Goal: Task Accomplishment & Management: Use online tool/utility

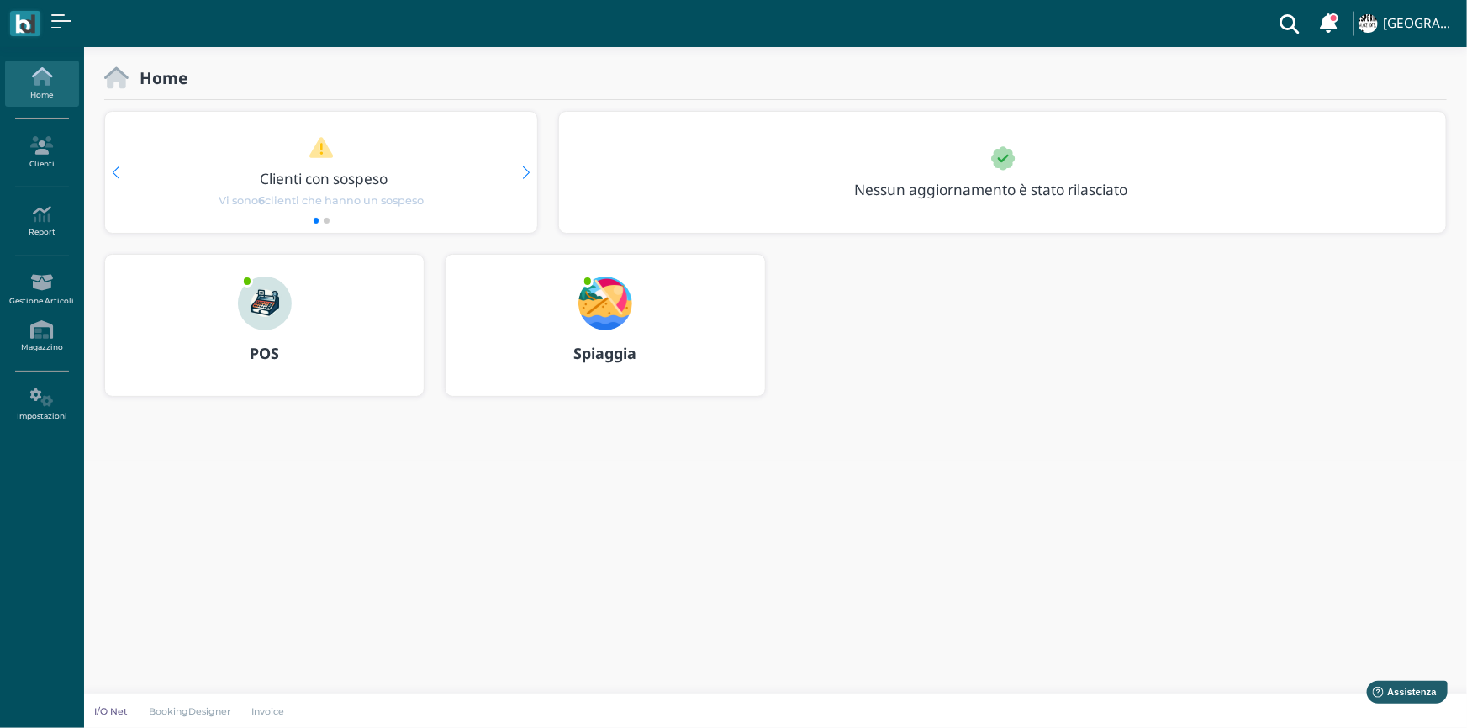
click at [601, 353] on b "Spiaggia" at bounding box center [604, 353] width 63 height 20
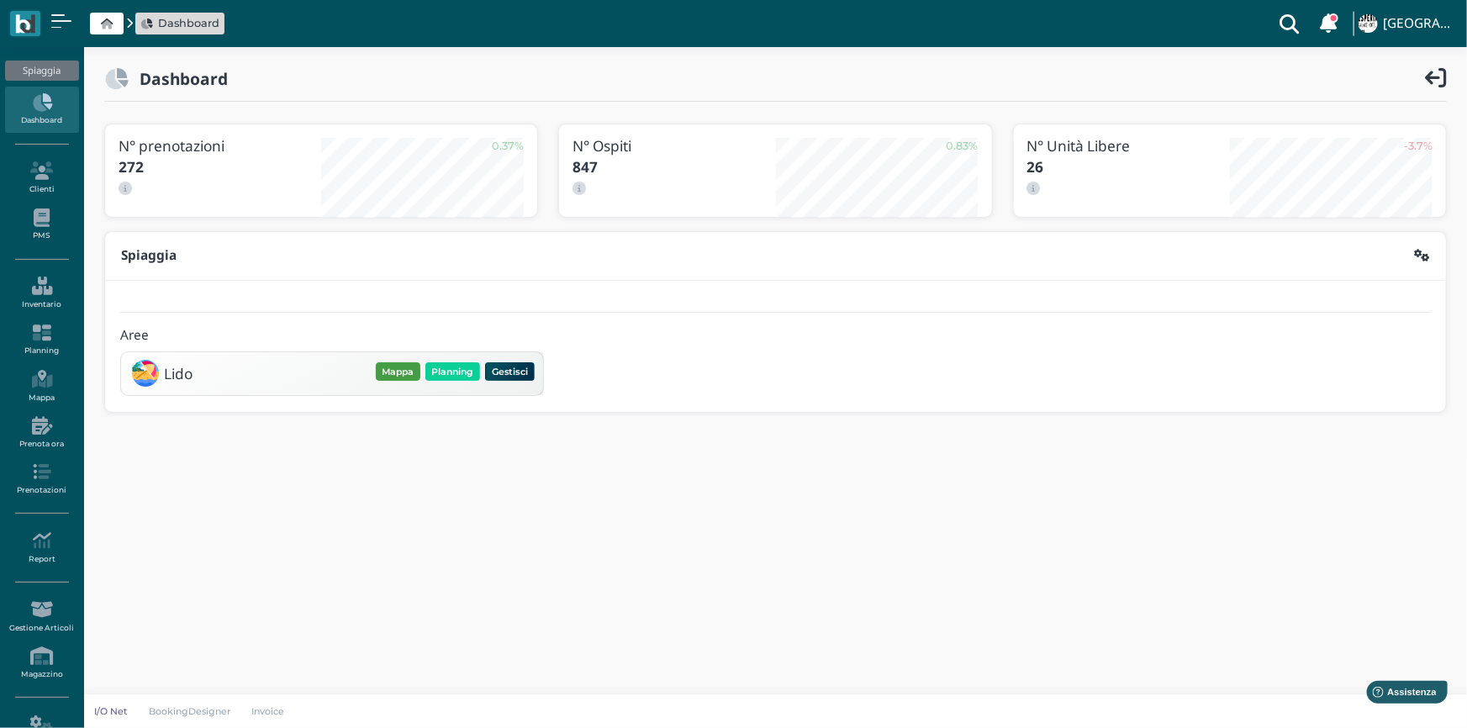
click at [393, 374] on button "Mappa" at bounding box center [398, 371] width 45 height 18
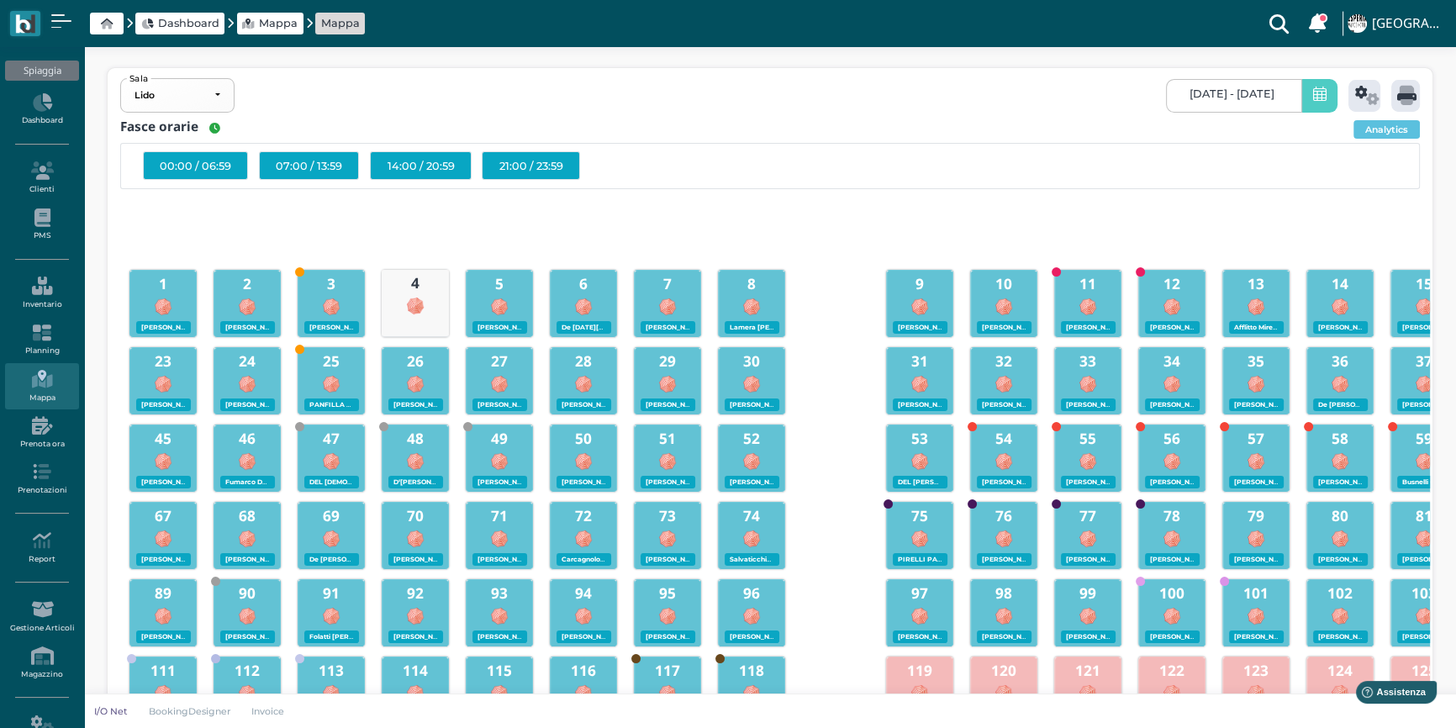
click at [1310, 96] on span at bounding box center [1319, 96] width 36 height 34
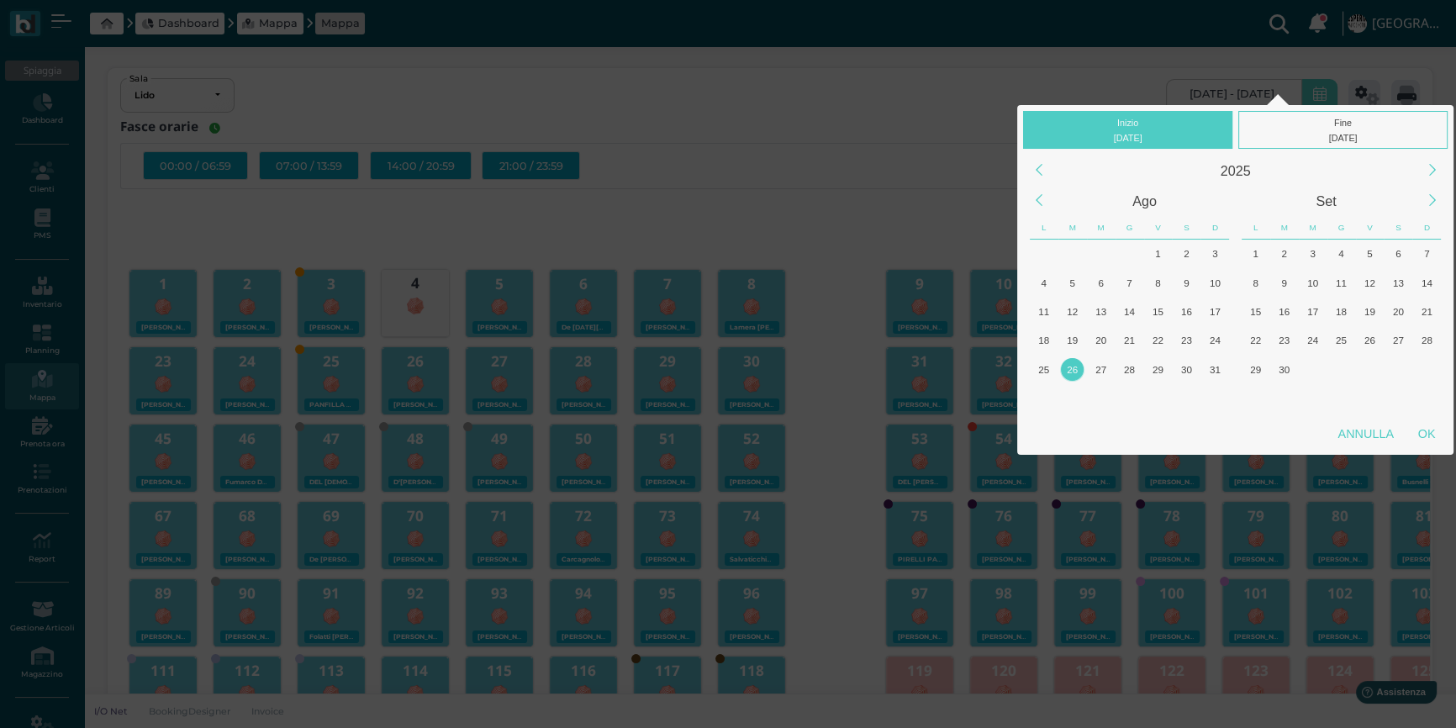
click at [1070, 361] on div "26" at bounding box center [1072, 369] width 23 height 23
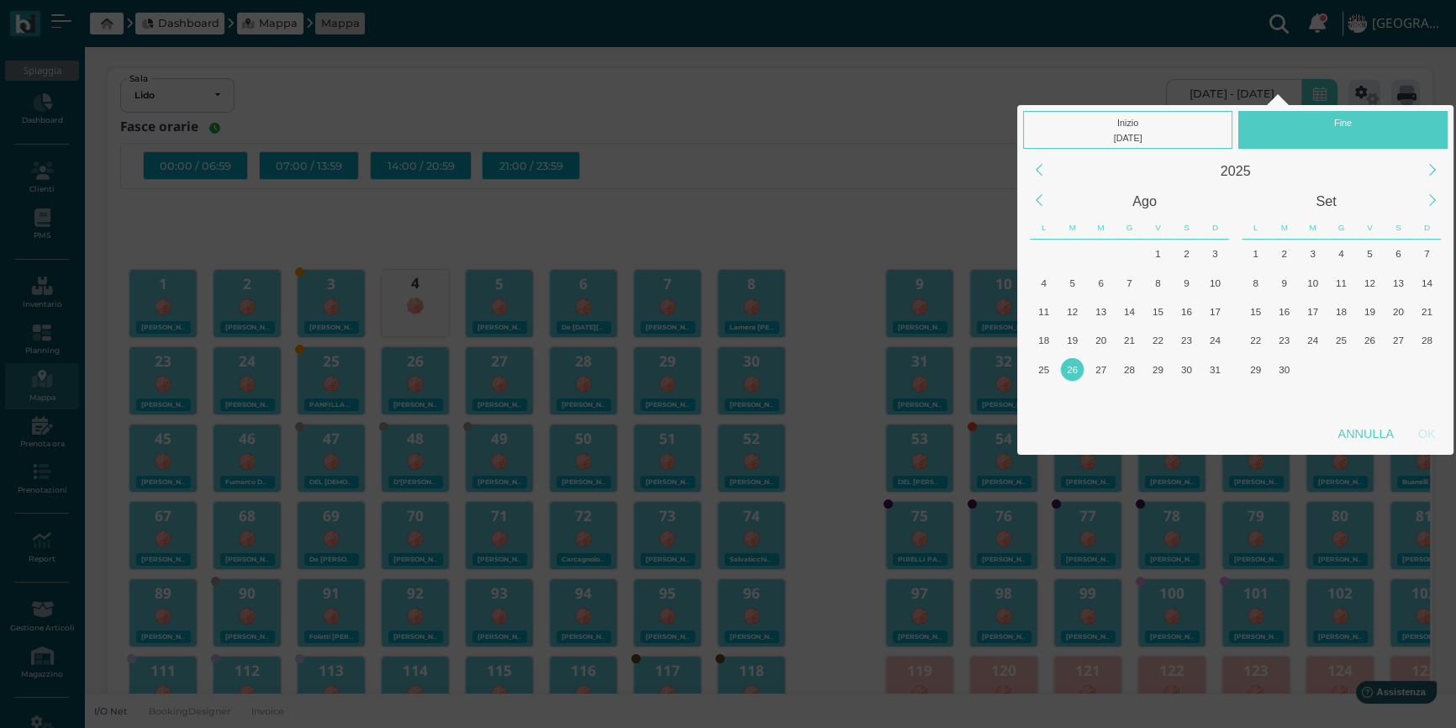
click at [1070, 361] on div "26" at bounding box center [1072, 369] width 23 height 23
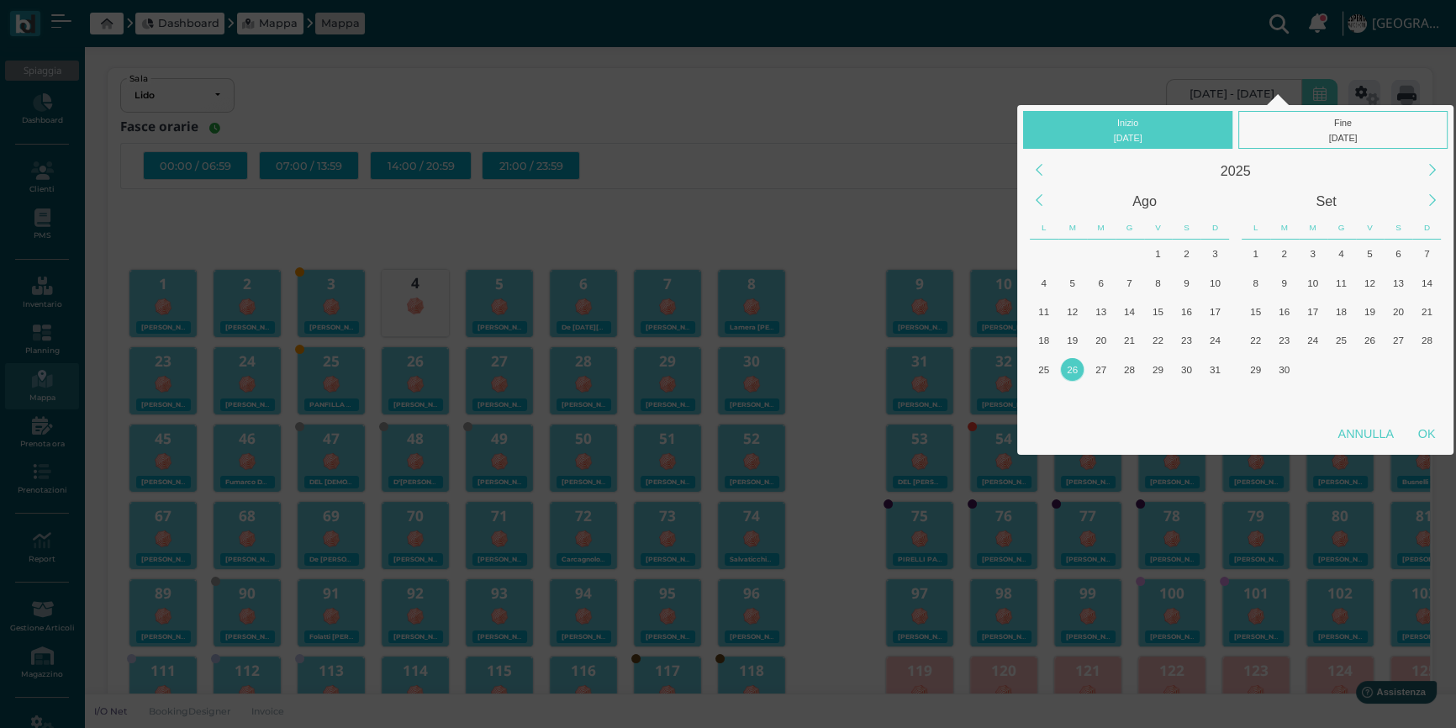
click at [1073, 367] on div "26" at bounding box center [1072, 369] width 23 height 23
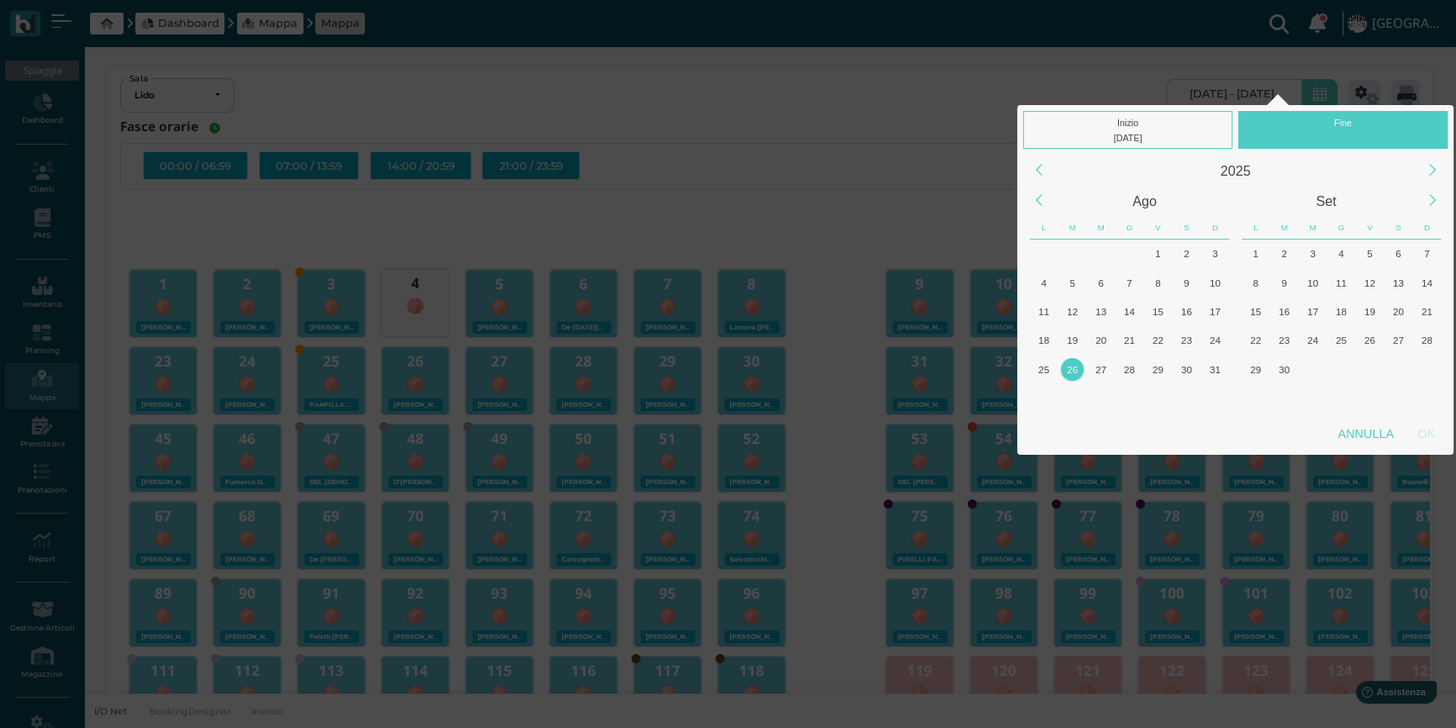
click at [1072, 367] on div "26" at bounding box center [1072, 369] width 23 height 23
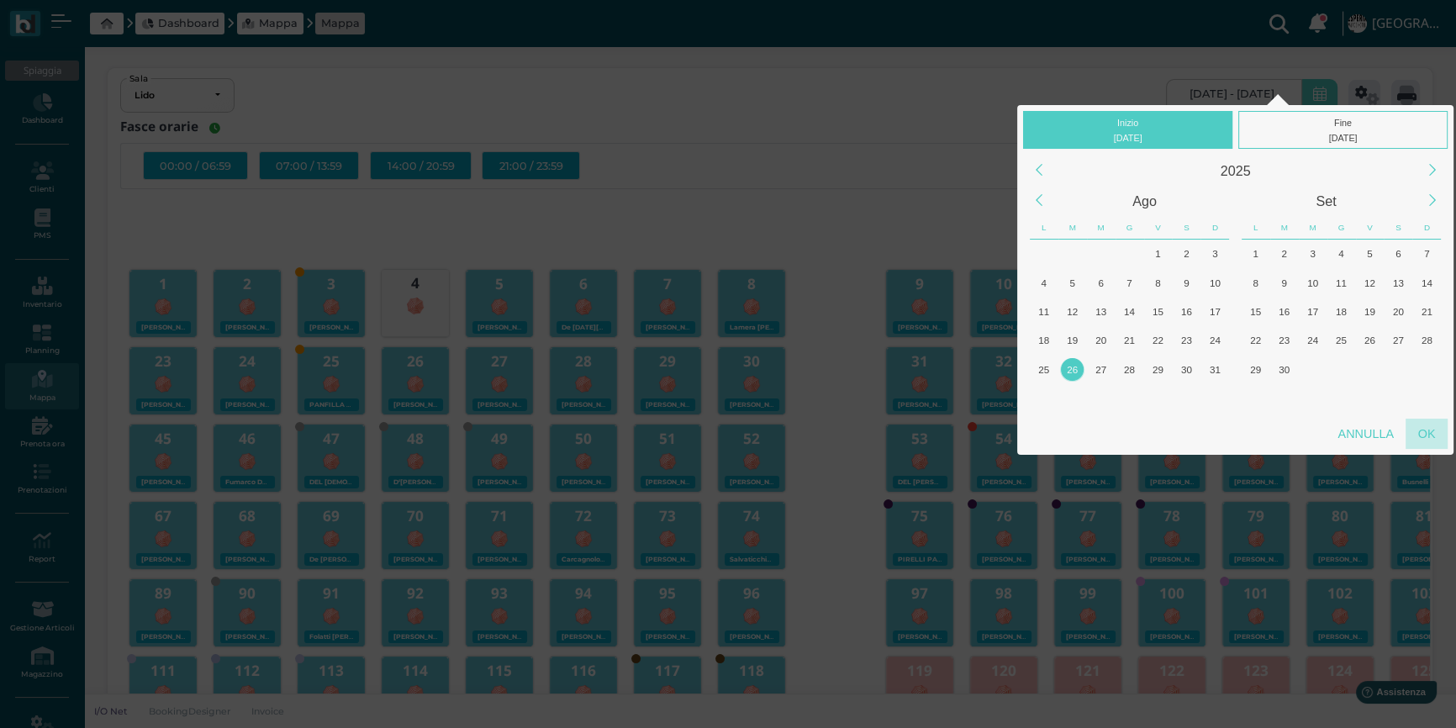
click at [1432, 430] on div "OK" at bounding box center [1427, 434] width 42 height 30
type input "26/08/2025 - 26/08/2025"
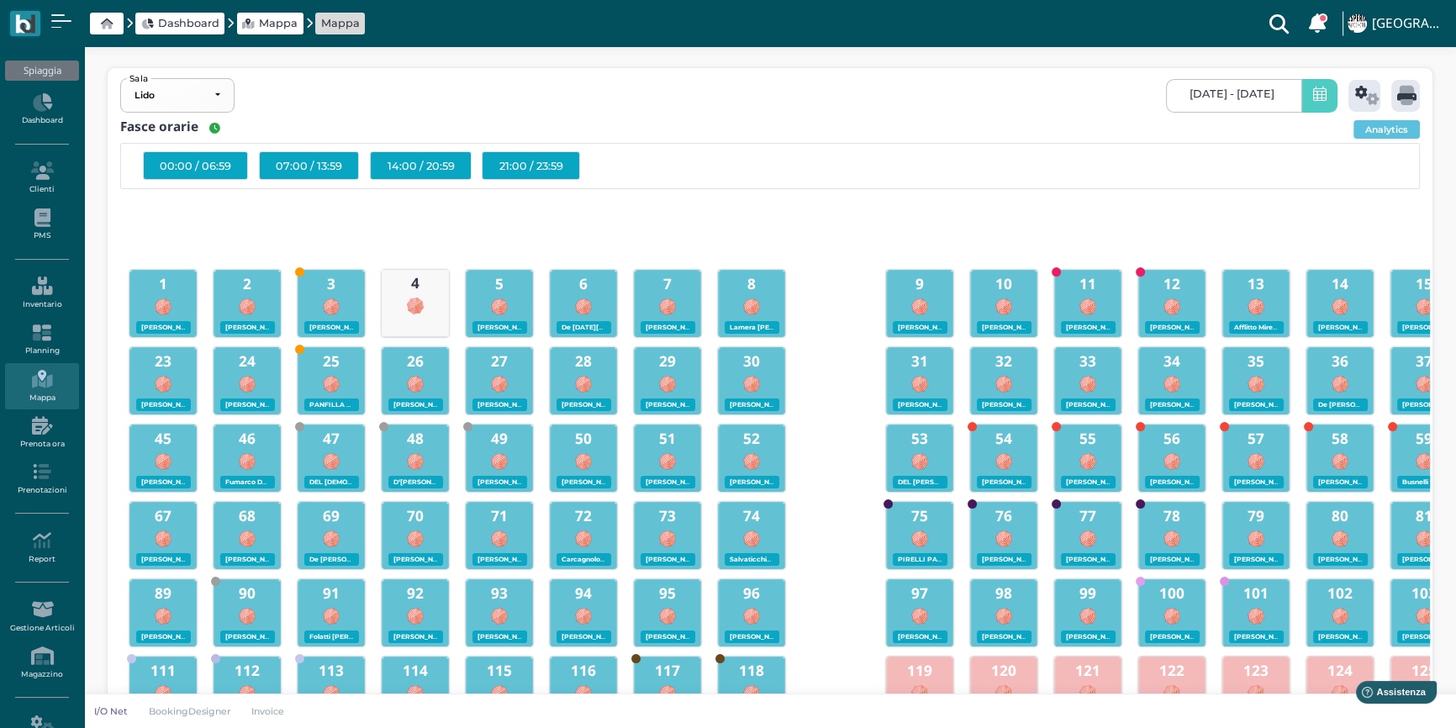
scroll to position [0, 158]
click at [1364, 97] on icon at bounding box center [1367, 95] width 24 height 19
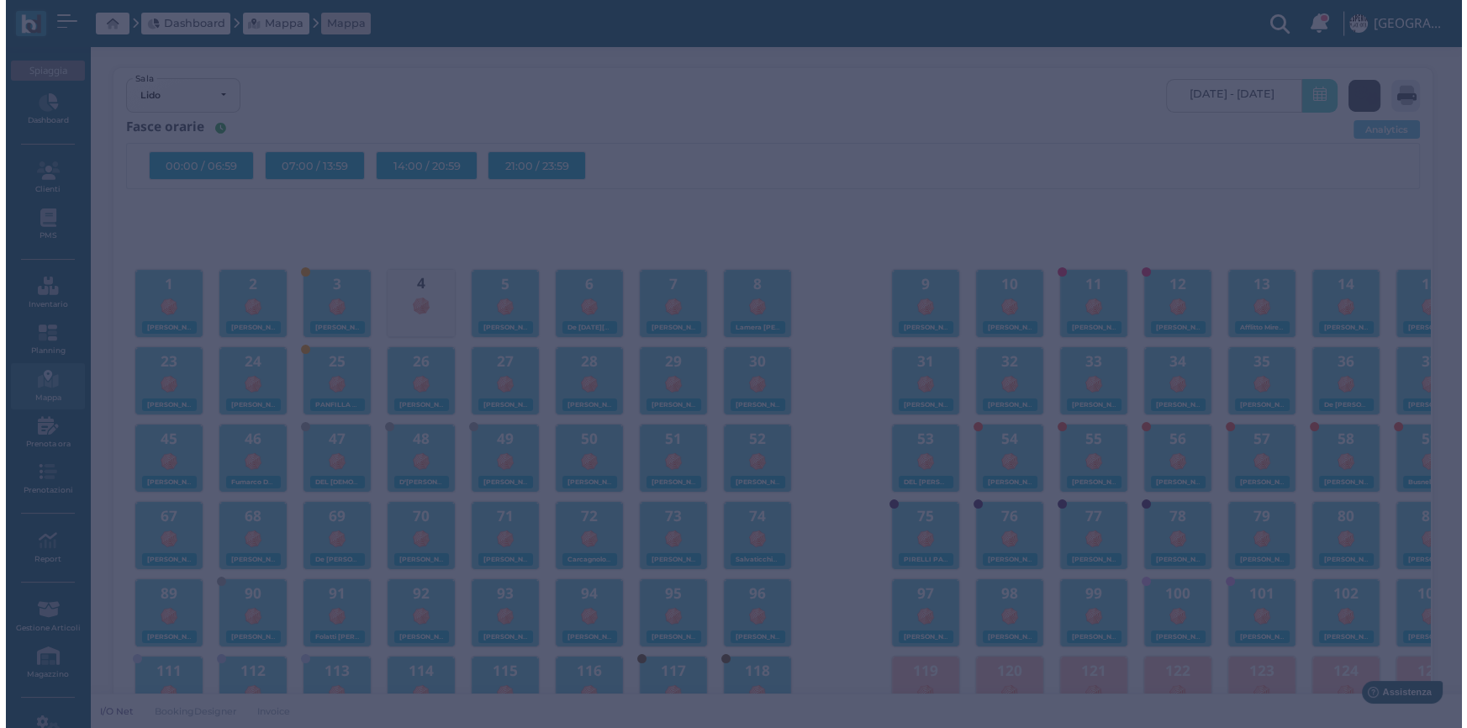
scroll to position [0, 0]
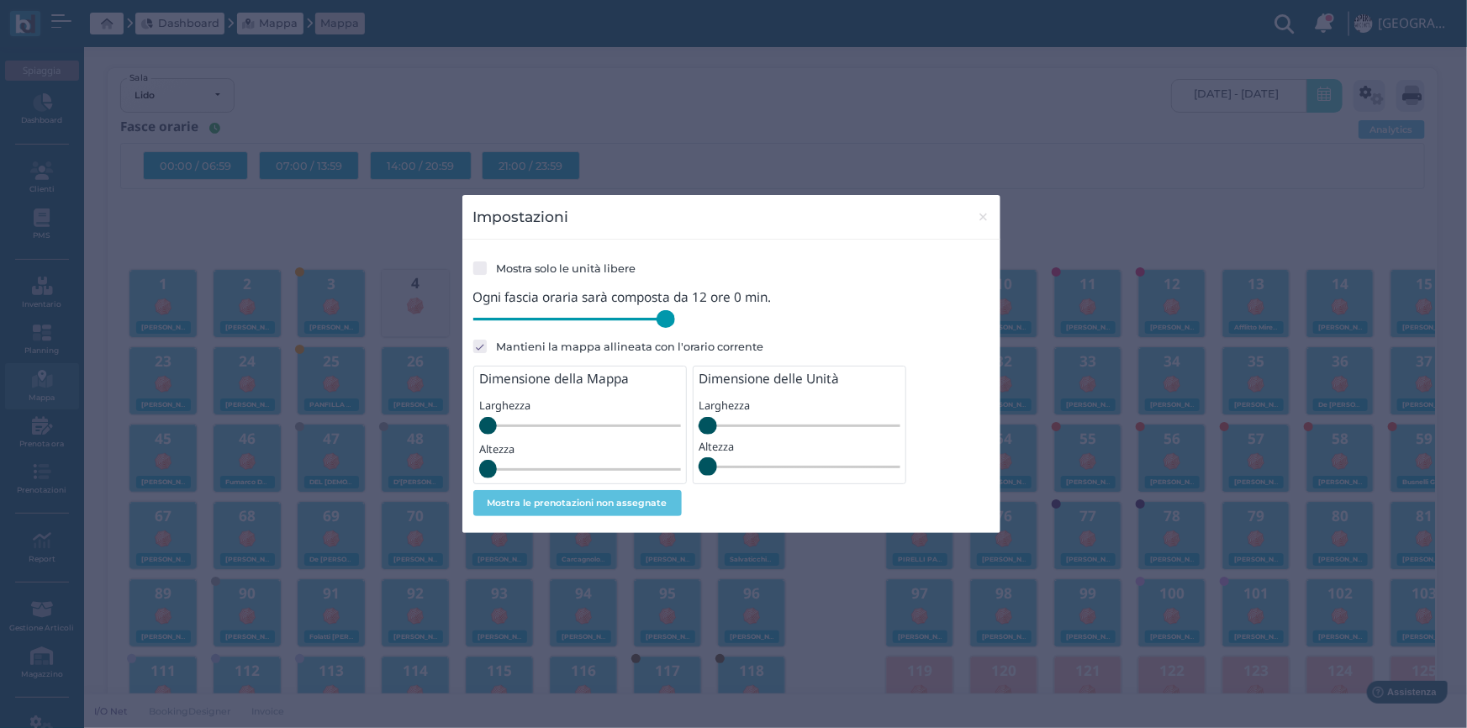
drag, startPoint x: 594, startPoint y: 320, endPoint x: 691, endPoint y: 328, distance: 97.8
type input "720"
click at [675, 328] on input "range" at bounding box center [574, 319] width 202 height 18
click at [977, 220] on span "×" at bounding box center [983, 217] width 13 height 22
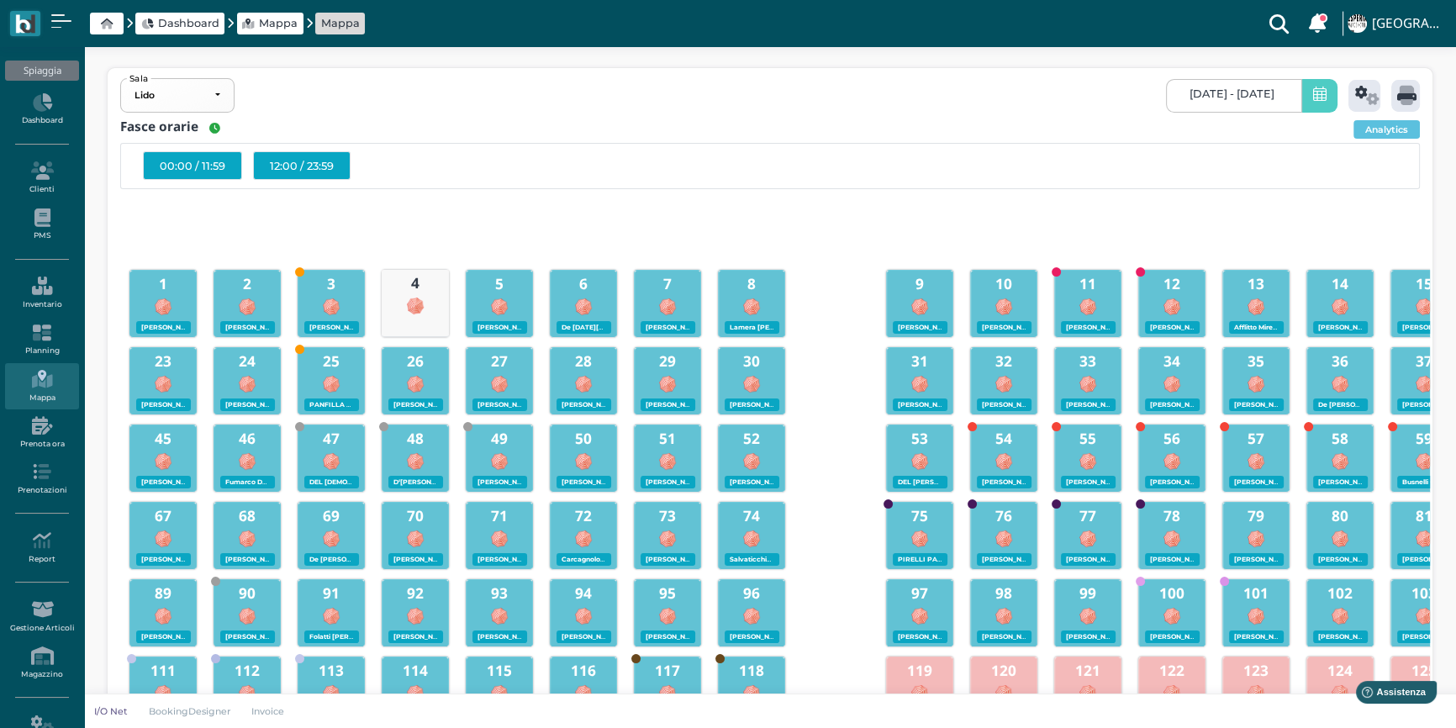
click at [323, 164] on div "12:00 / 23:59" at bounding box center [302, 165] width 98 height 29
click at [1401, 88] on icon at bounding box center [1406, 95] width 19 height 19
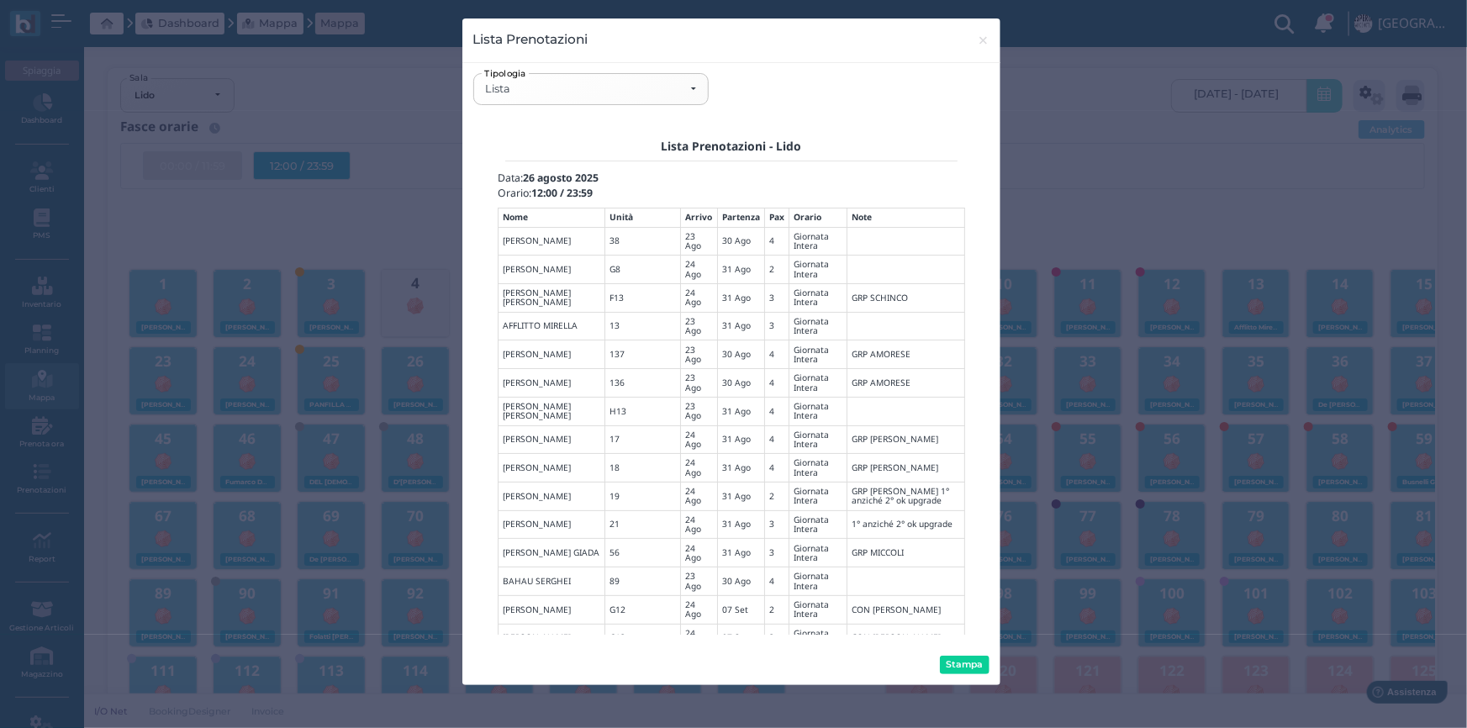
click at [971, 653] on div "Stampa" at bounding box center [731, 665] width 538 height 40
click at [973, 664] on button "Stampa" at bounding box center [965, 665] width 50 height 18
click at [695, 94] on div "Lista" at bounding box center [590, 88] width 211 height 13
click at [588, 201] on link "Mappa" at bounding box center [591, 208] width 234 height 32
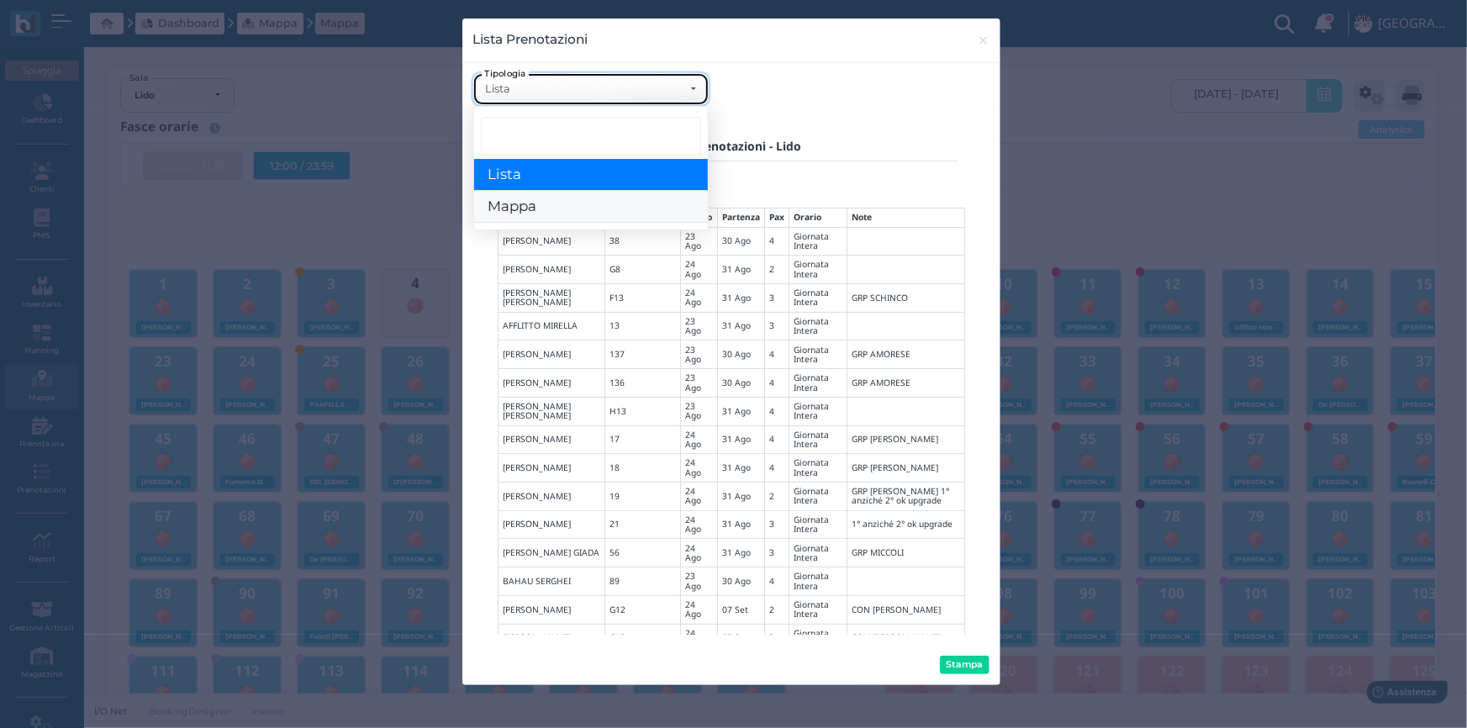
select select "map"
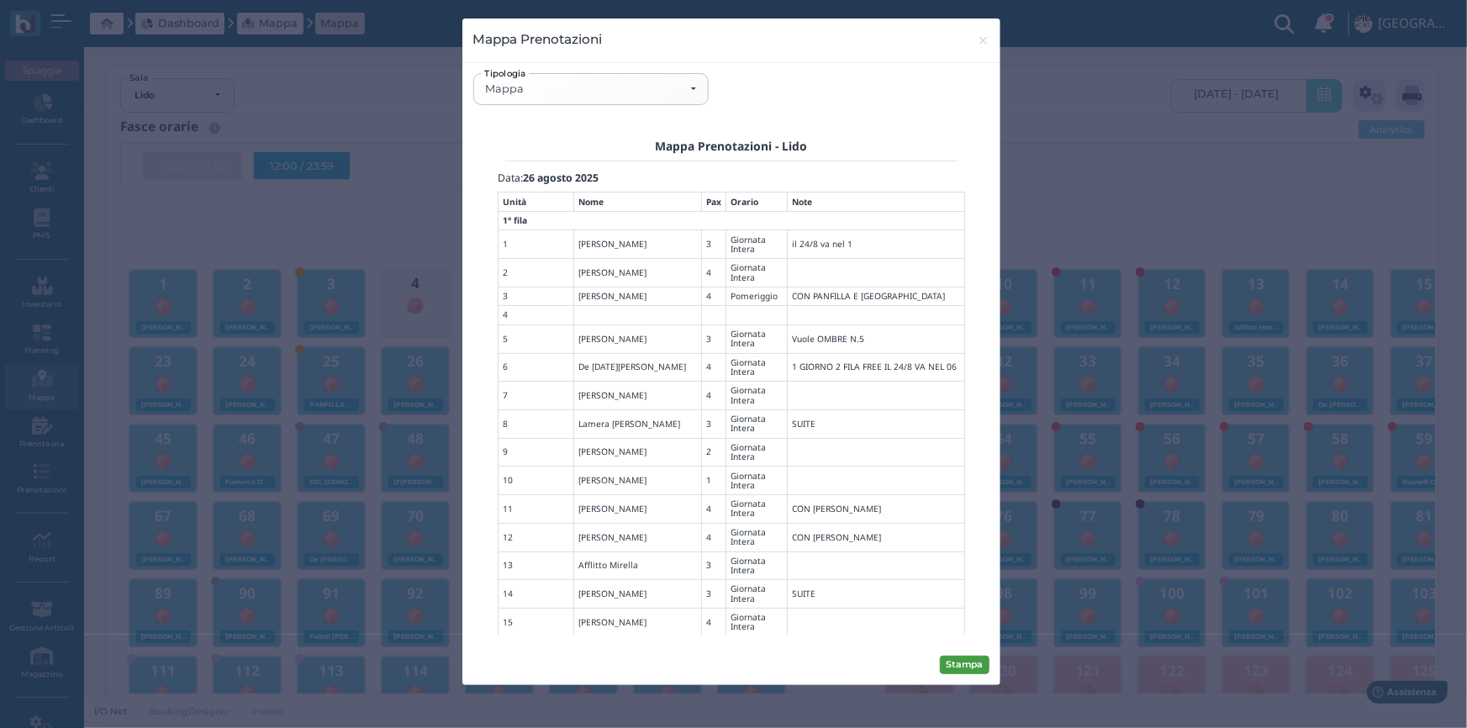
click at [965, 664] on button "Stampa" at bounding box center [965, 665] width 50 height 18
click at [986, 43] on span "×" at bounding box center [983, 40] width 13 height 22
